Goal: Transaction & Acquisition: Purchase product/service

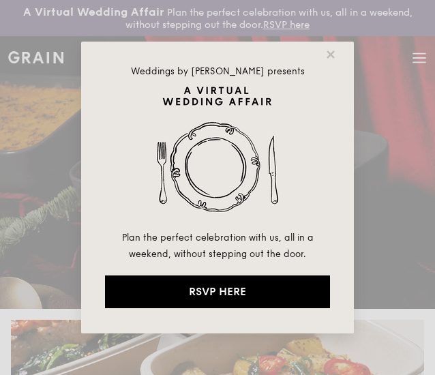
click at [418, 57] on div "Weddings by Grain presents Plan the perfect celebration with us, all in a weeke…" at bounding box center [217, 187] width 435 height 375
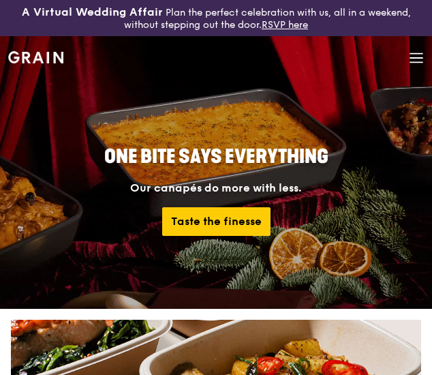
click at [414, 58] on icon at bounding box center [416, 58] width 12 height 0
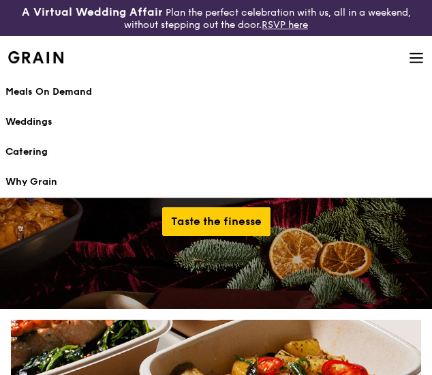
click at [27, 148] on div "Catering" at bounding box center [215, 152] width 421 height 14
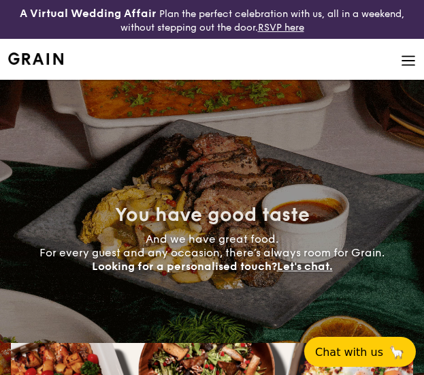
select select
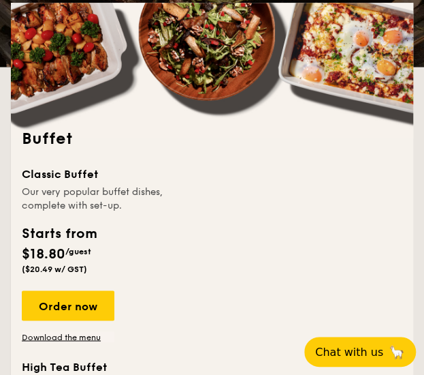
scroll to position [341, 0]
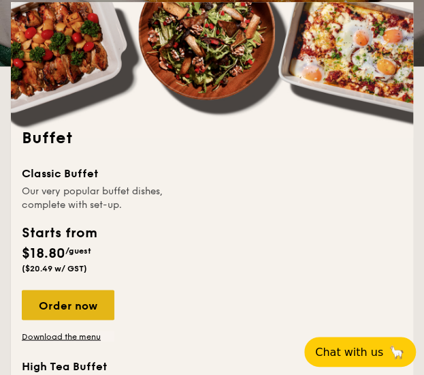
click at [76, 301] on div "Order now" at bounding box center [68, 305] width 93 height 30
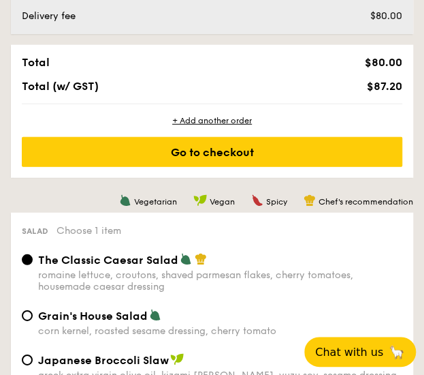
scroll to position [886, 0]
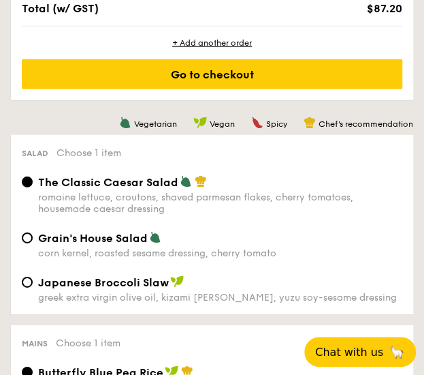
click at [89, 243] on span "Grain's House Salad" at bounding box center [93, 238] width 110 height 13
click at [33, 243] on input "Grain's House Salad corn kernel, roasted sesame dressing, cherry tomato" at bounding box center [27, 237] width 11 height 11
radio input "true"
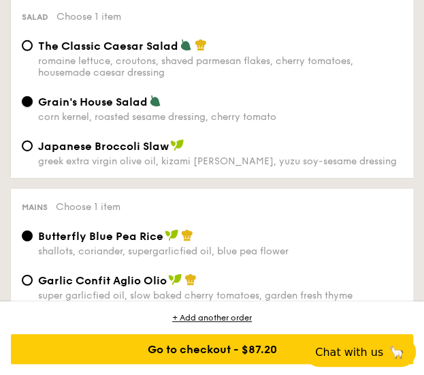
scroll to position [1090, 0]
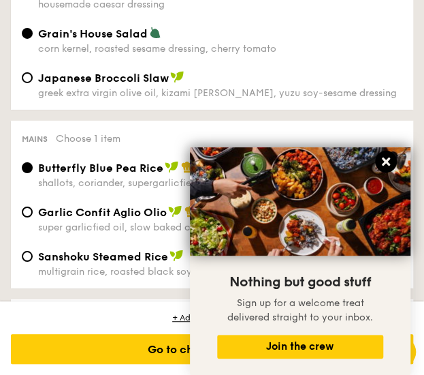
click at [390, 159] on icon at bounding box center [386, 161] width 12 height 12
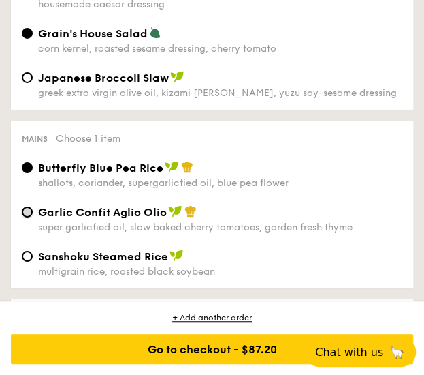
click at [25, 216] on input "Garlic Confit Aglio Olio super garlicfied oil, slow baked cherry tomatoes, gard…" at bounding box center [27, 211] width 11 height 11
radio input "true"
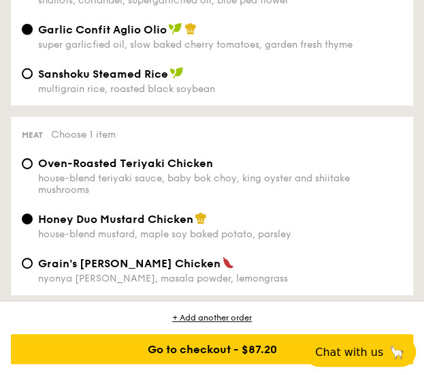
scroll to position [1294, 0]
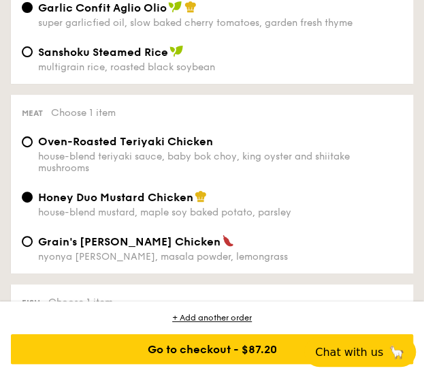
click at [108, 145] on span "Oven-Roasted Teriyaki Chicken" at bounding box center [125, 141] width 175 height 13
click at [33, 145] on input "Oven-Roasted Teriyaki Chicken house-blend teriyaki sauce, baby bok choy, king o…" at bounding box center [27, 141] width 11 height 11
radio input "true"
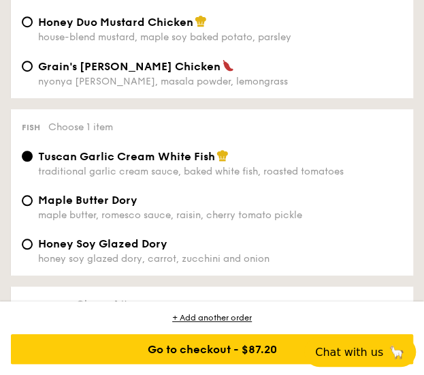
scroll to position [1499, 0]
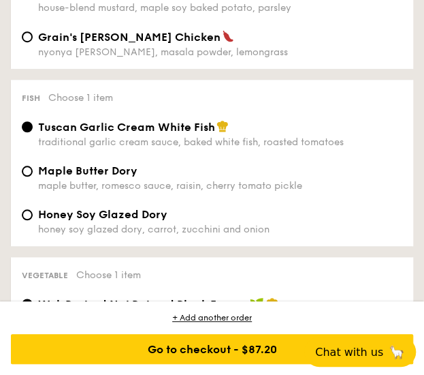
click at [93, 177] on span "Maple Butter Dory" at bounding box center [87, 170] width 99 height 13
click at [33, 176] on input "Maple Butter Dory maple butter, romesco sauce, raisin, cherry tomato pickle" at bounding box center [27, 171] width 11 height 11
radio input "true"
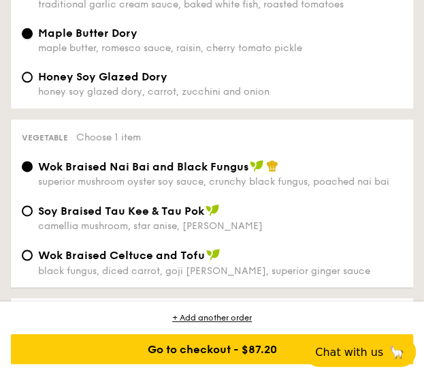
scroll to position [1703, 0]
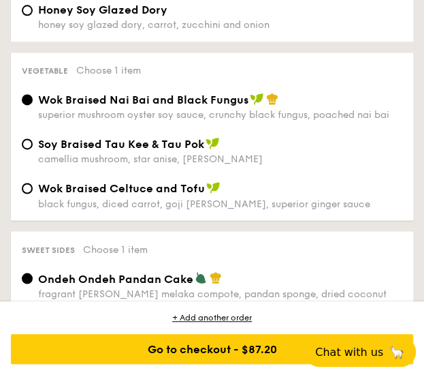
click at [128, 151] on span "⁠Soy Braised Tau Kee & Tau Pok" at bounding box center [121, 144] width 166 height 13
click at [33, 149] on input "⁠Soy Braised Tau Kee & Tau Pok camellia mushroom, star anise, goji [PERSON_NAME]" at bounding box center [27, 143] width 11 height 11
radio input "true"
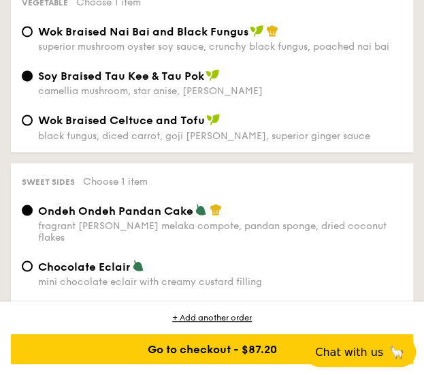
scroll to position [1839, 0]
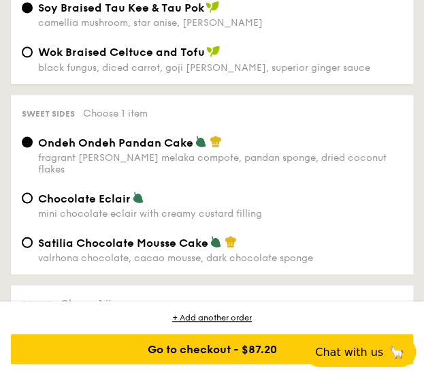
click at [129, 246] on span "Satilia Chocolate Mousse Cake" at bounding box center [123, 242] width 170 height 13
click at [33, 246] on input "Satilia Chocolate Mousse Cake valrhona chocolate, cacao mousse, dark chocolate …" at bounding box center [27, 241] width 11 height 11
radio input "true"
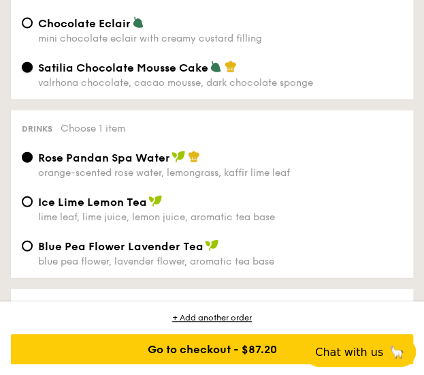
scroll to position [2044, 0]
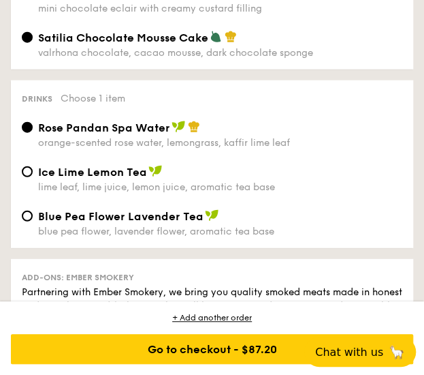
click at [149, 223] on span "Blue Pea Flower Lavender Tea" at bounding box center [121, 216] width 166 height 13
click at [33, 221] on input "Blue Pea Flower Lavender Tea blue pea flower, lavender flower, aromatic tea base" at bounding box center [27, 216] width 11 height 11
radio input "true"
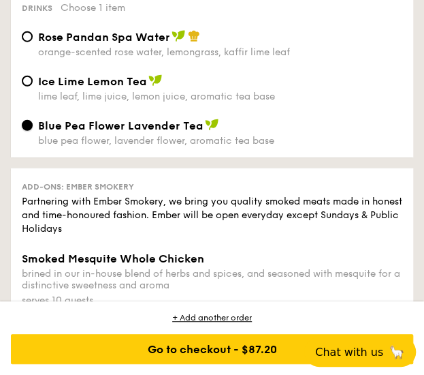
scroll to position [2220, 0]
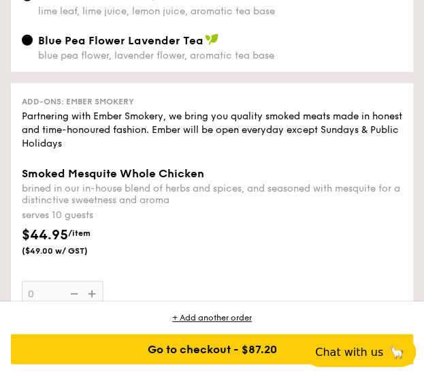
click at [337, 206] on div "brined in our in-house blend of herbs and spices, and seasoned with mesquite fo…" at bounding box center [212, 194] width 381 height 23
click at [104, 281] on input "0" at bounding box center [63, 294] width 82 height 27
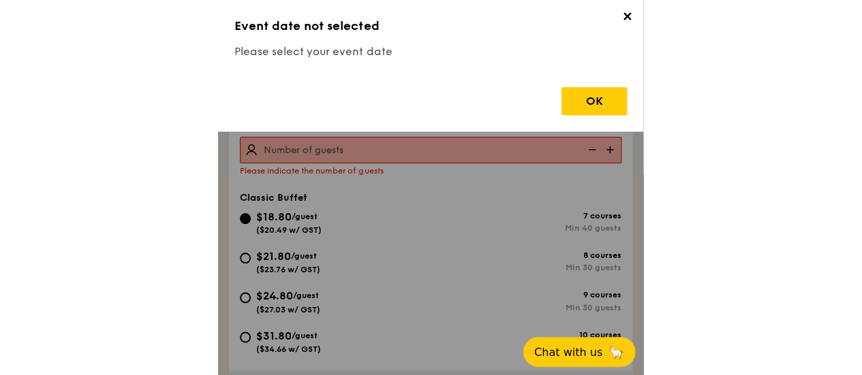
scroll to position [413, 0]
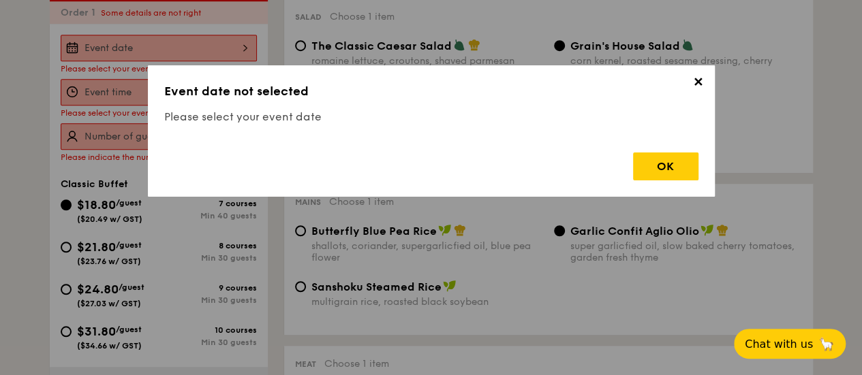
click at [424, 84] on span "✕" at bounding box center [698, 84] width 19 height 19
